Goal: Go to known website: Access a specific website the user already knows

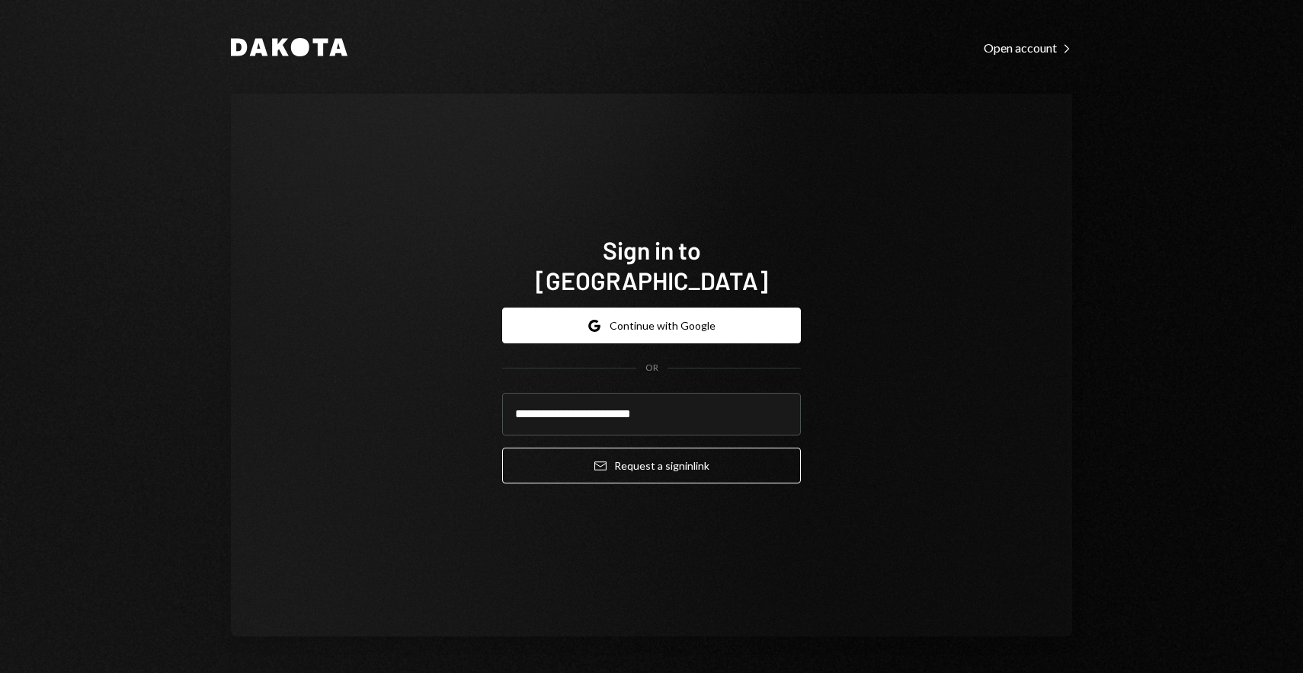
type input "**********"
click at [502, 448] on button "Email Request a sign in link" at bounding box center [651, 466] width 299 height 36
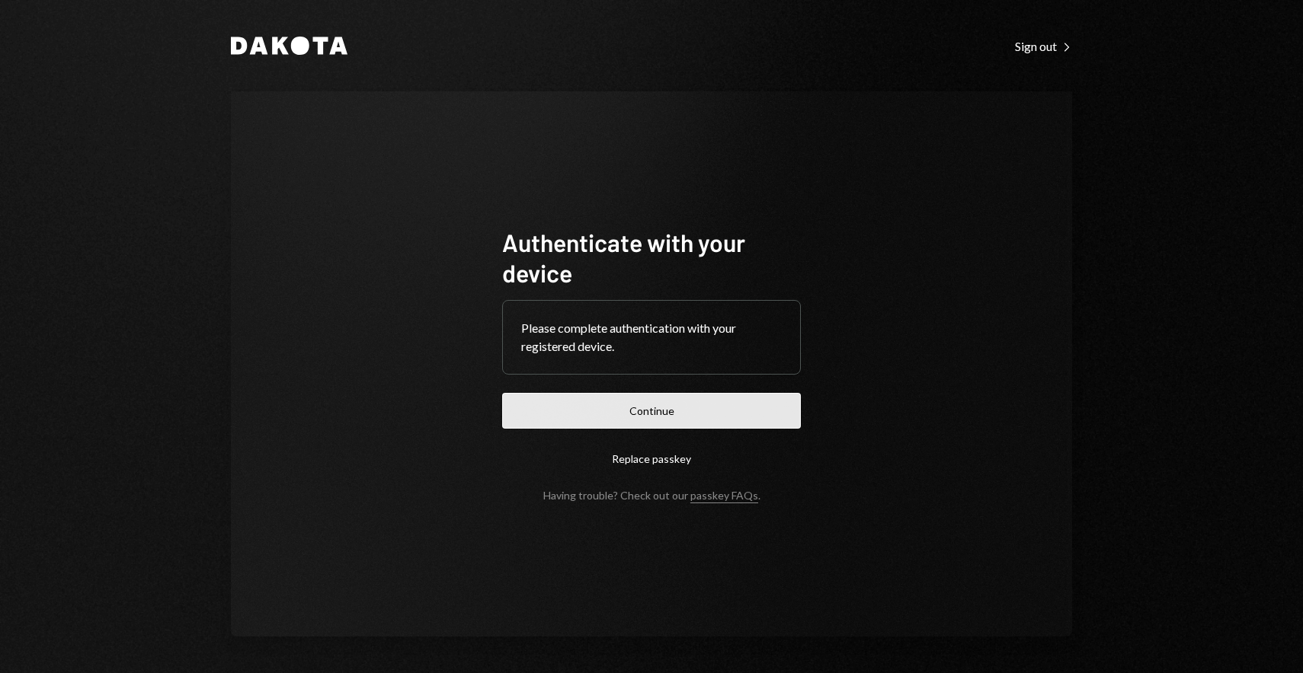
click at [660, 393] on button "Continue" at bounding box center [651, 411] width 299 height 36
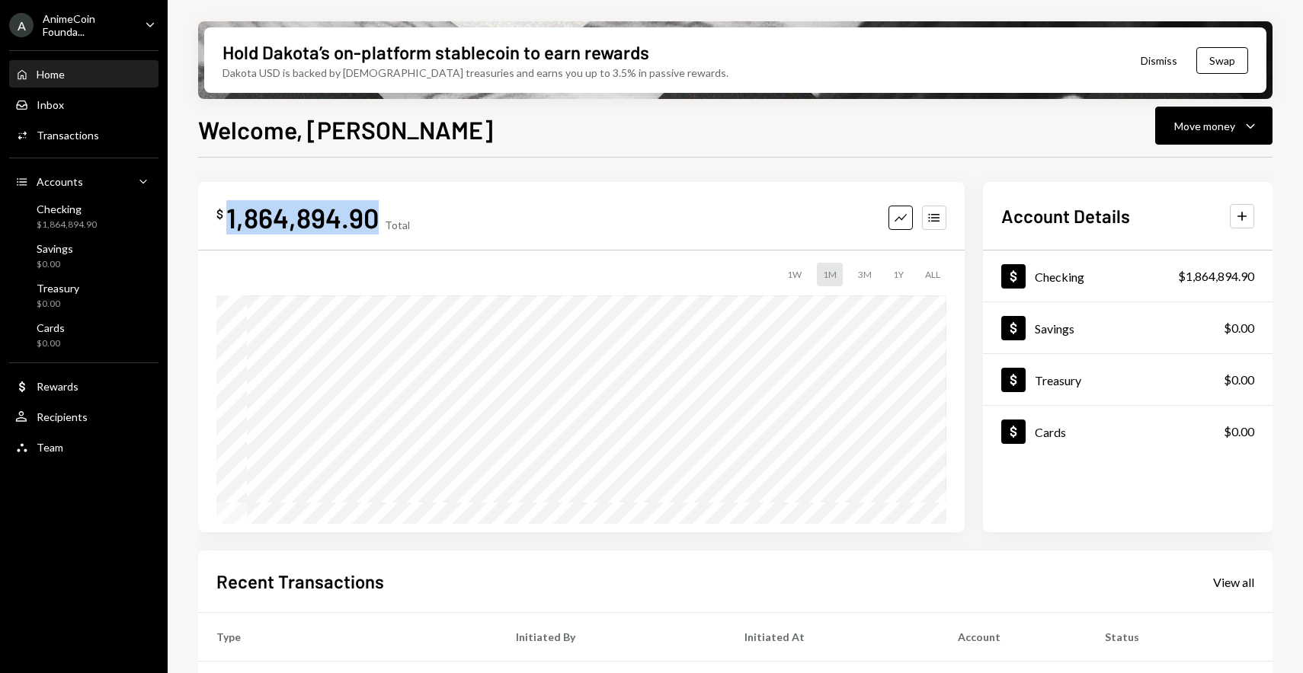
drag, startPoint x: 229, startPoint y: 220, endPoint x: 373, endPoint y: 221, distance: 144.7
click at [373, 221] on div "1,864,894.90" at bounding box center [302, 217] width 152 height 34
copy div "1,864,894.90"
